Goal: Find specific page/section: Find specific page/section

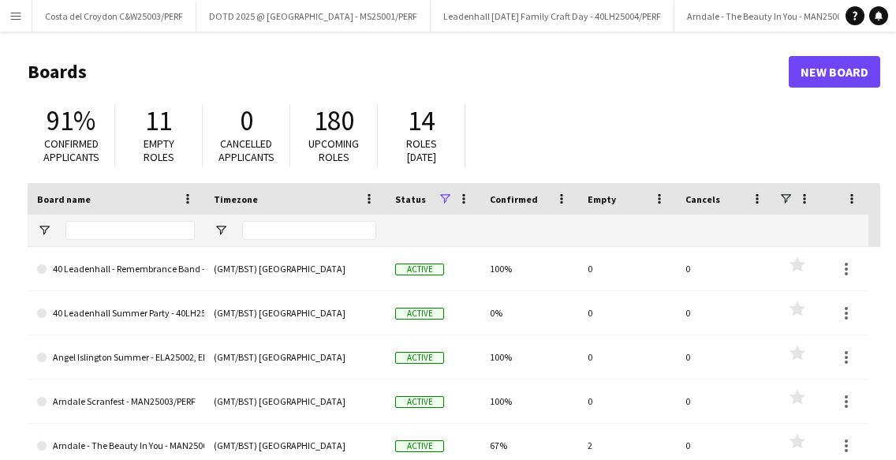
click at [15, 19] on app-icon "Menu" at bounding box center [15, 15] width 13 height 13
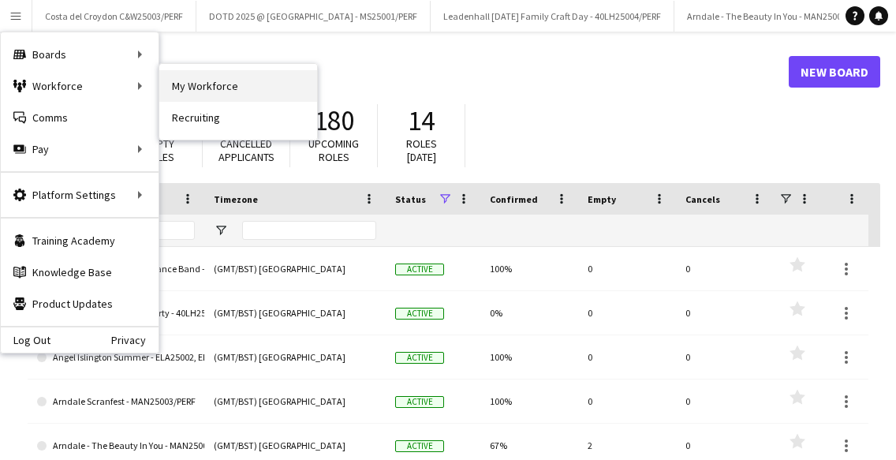
click at [185, 80] on link "My Workforce" at bounding box center [238, 86] width 158 height 32
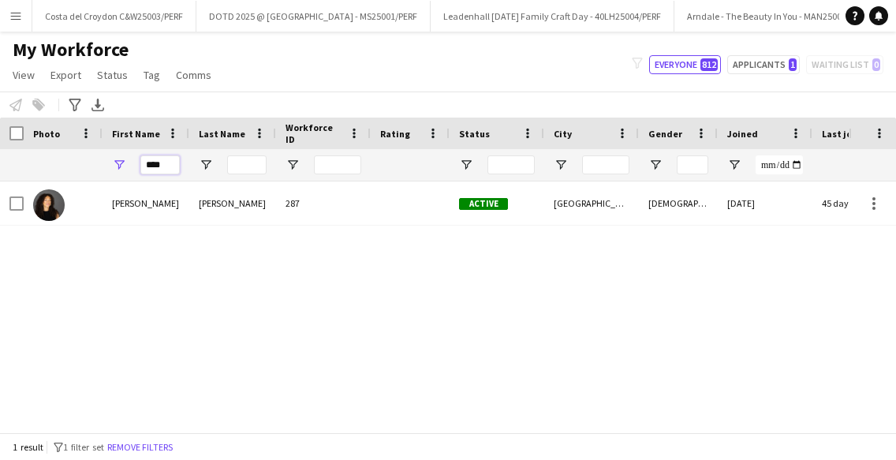
drag, startPoint x: 153, startPoint y: 163, endPoint x: 136, endPoint y: 163, distance: 16.6
click at [139, 163] on div "****" at bounding box center [145, 165] width 87 height 32
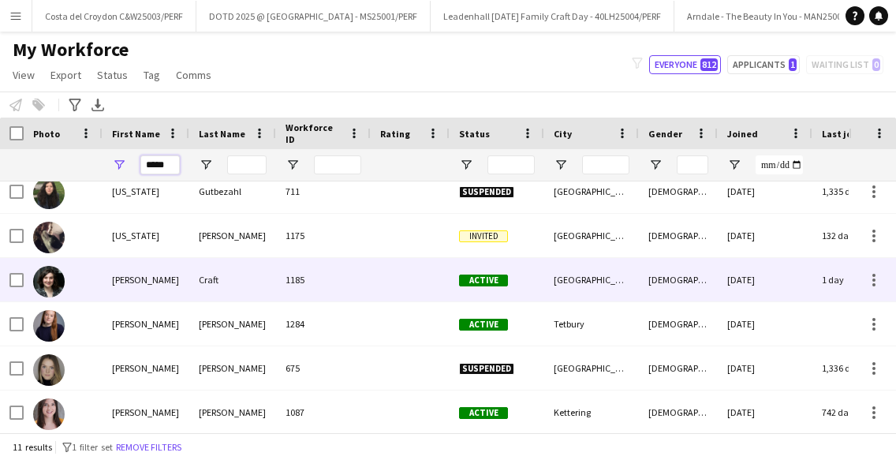
type input "*****"
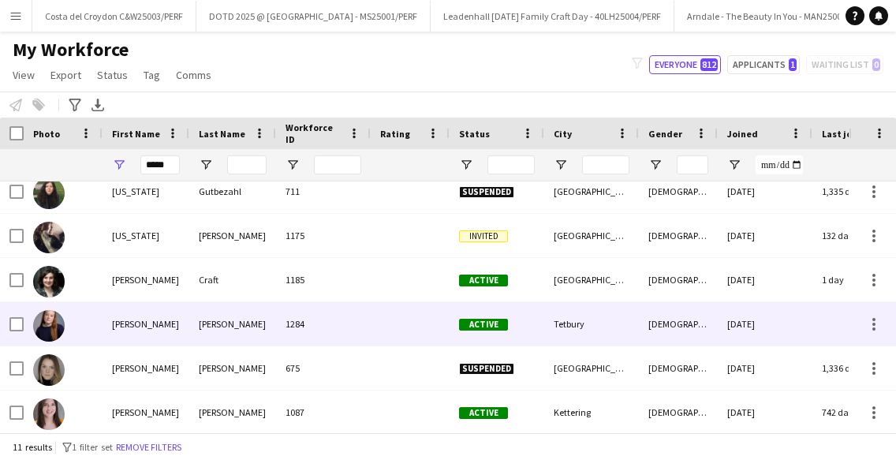
click at [173, 329] on div "[PERSON_NAME]" at bounding box center [145, 323] width 87 height 43
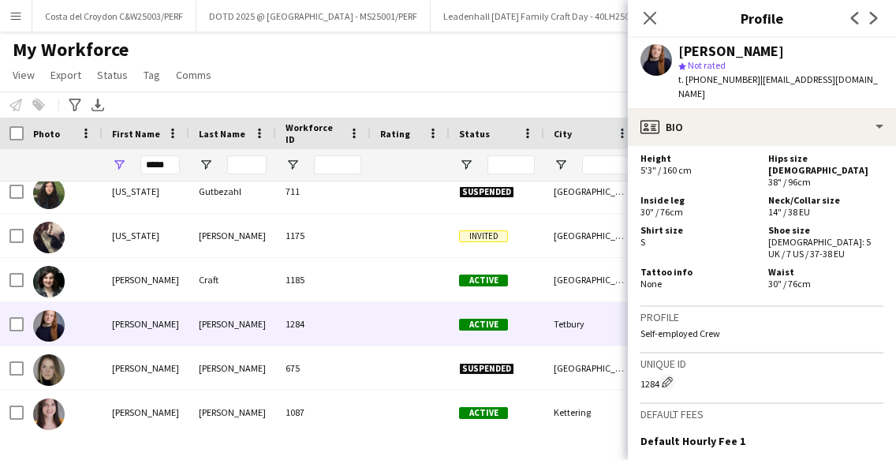
scroll to position [1306, 0]
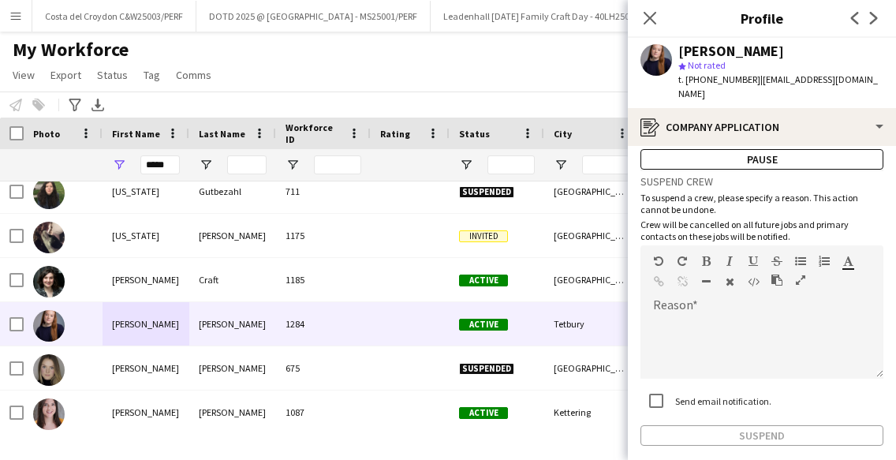
scroll to position [106, 0]
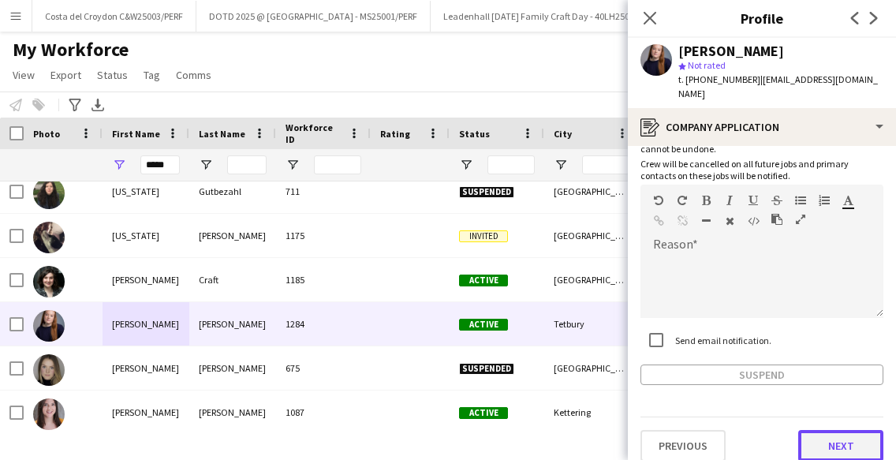
click at [817, 434] on button "Next" at bounding box center [840, 446] width 85 height 32
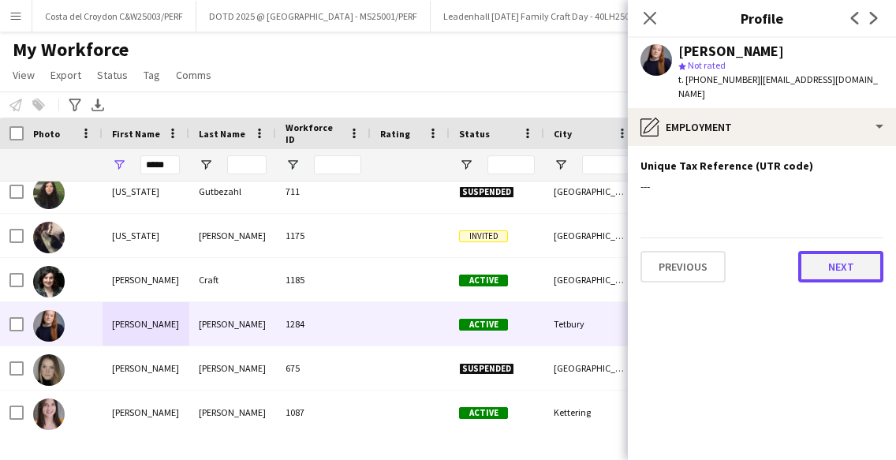
click at [826, 263] on button "Next" at bounding box center [840, 267] width 85 height 32
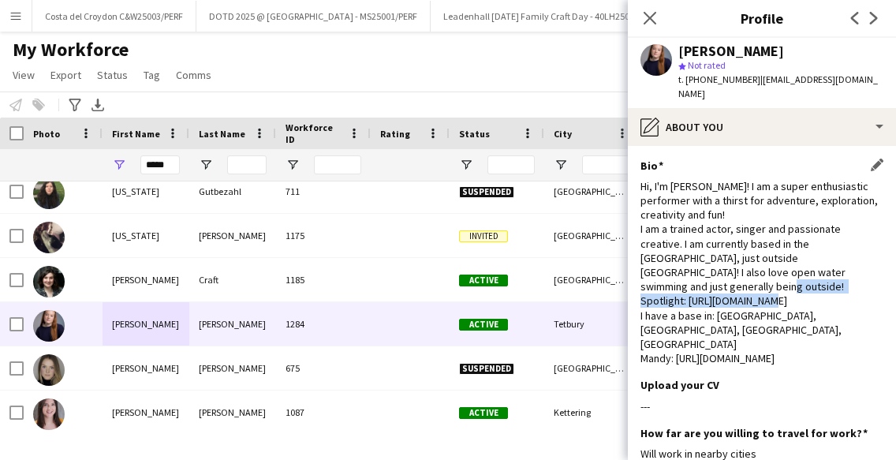
drag, startPoint x: 878, startPoint y: 270, endPoint x: 688, endPoint y: 266, distance: 190.0
click at [688, 266] on div "Hi, I'm [PERSON_NAME]! I am a super enthusiastic performer with a thirst for ad…" at bounding box center [761, 272] width 243 height 187
copy div "[URL][DOMAIN_NAME][PHONE_NUMBER]"
click at [650, 19] on icon at bounding box center [649, 17] width 15 height 15
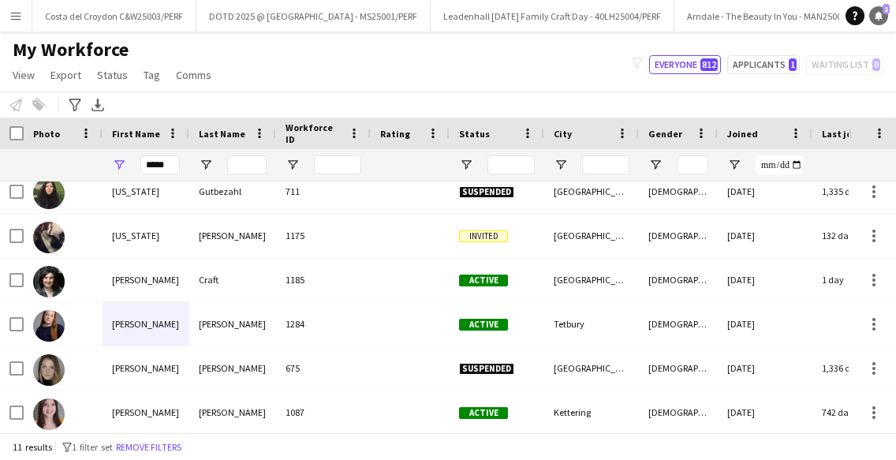
click at [879, 17] on icon at bounding box center [878, 15] width 8 height 8
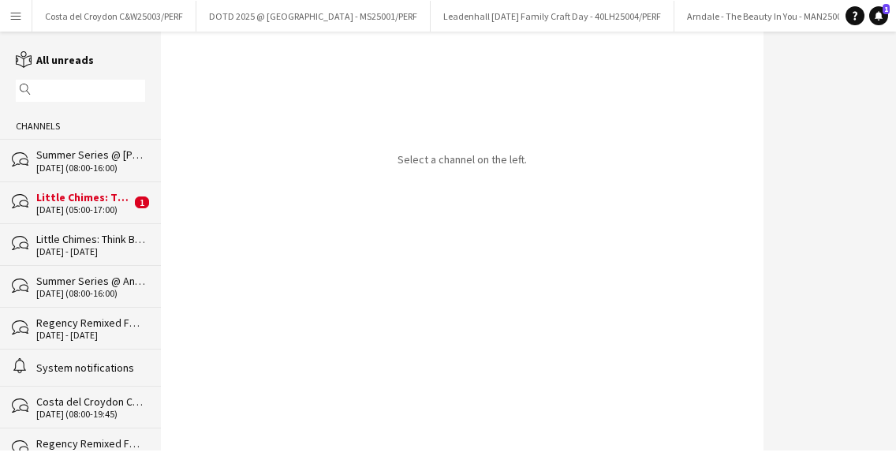
click at [64, 215] on div "bubbles Little Chimes: Think BIG! BWCH25003/PERF [DATE] (05:00-17:00) 1" at bounding box center [80, 202] width 161 height 42
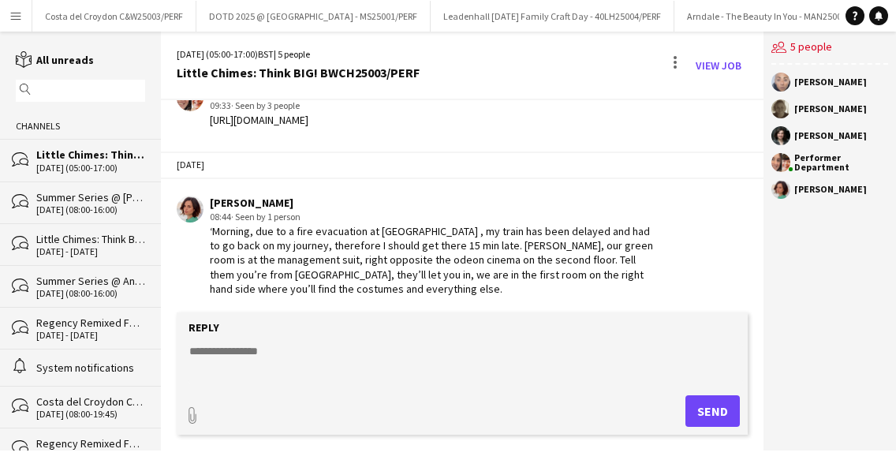
scroll to position [1157, 0]
